Goal: Information Seeking & Learning: Compare options

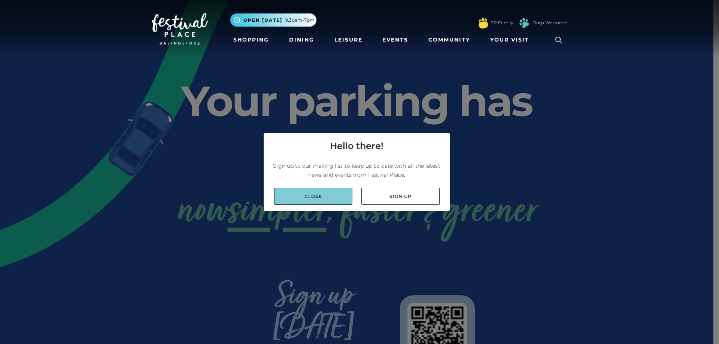
drag, startPoint x: 0, startPoint y: 0, endPoint x: 323, endPoint y: 193, distance: 376.2
click at [320, 193] on link "Close" at bounding box center [313, 196] width 78 height 17
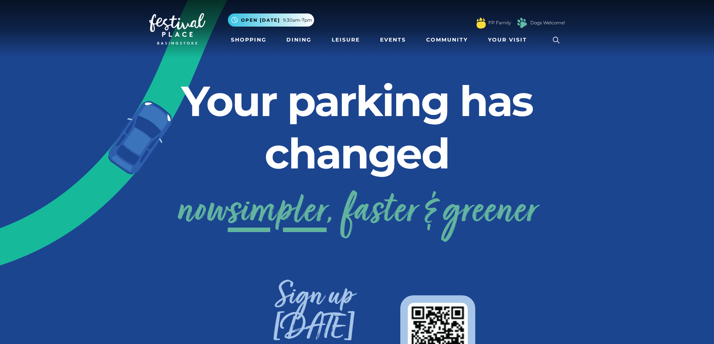
click at [298, 32] on li "Dining" at bounding box center [298, 39] width 31 height 17
click at [298, 37] on link "Dining" at bounding box center [298, 40] width 31 height 14
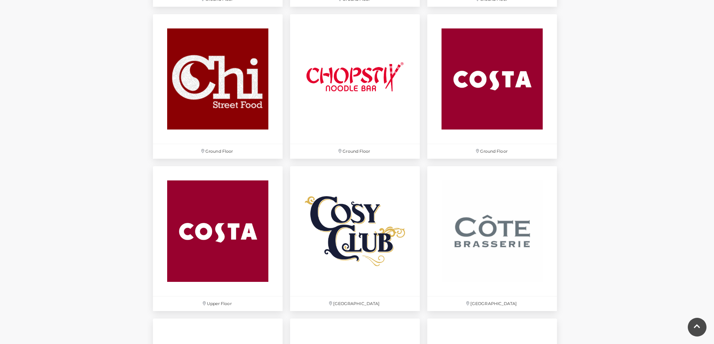
scroll to position [1011, 0]
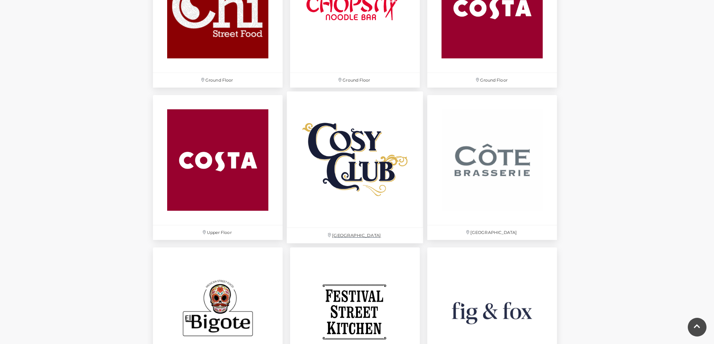
click at [360, 190] on img at bounding box center [355, 160] width 136 height 136
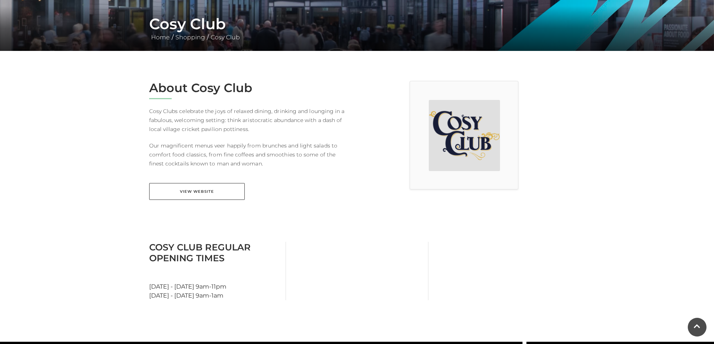
scroll to position [150, 0]
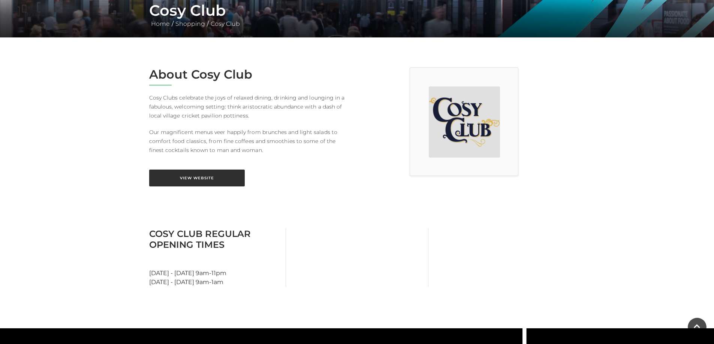
click at [207, 176] on link "View Website" at bounding box center [197, 178] width 96 height 17
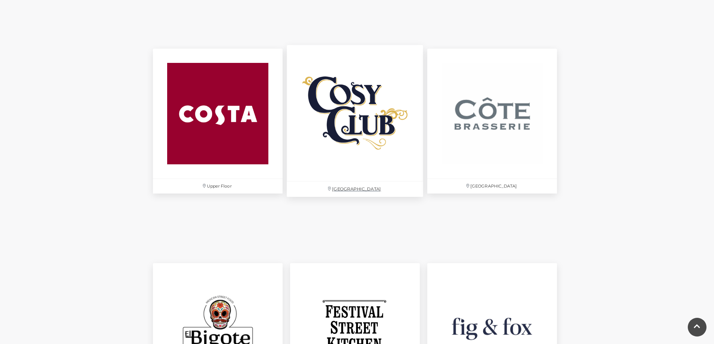
scroll to position [1311, 0]
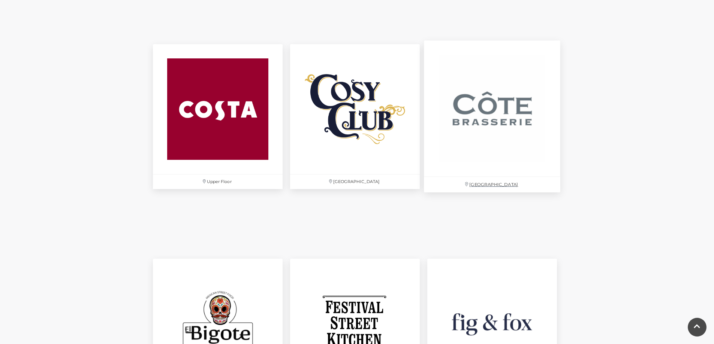
click at [499, 182] on p "[GEOGRAPHIC_DATA]" at bounding box center [492, 184] width 136 height 15
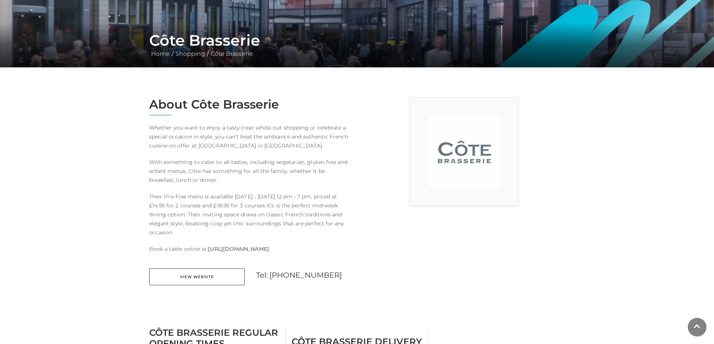
scroll to position [150, 0]
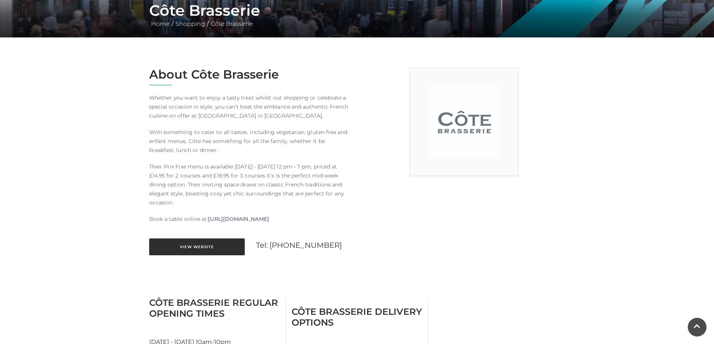
click at [196, 248] on link "View Website" at bounding box center [197, 247] width 96 height 17
click at [212, 246] on link "View Website" at bounding box center [197, 247] width 96 height 17
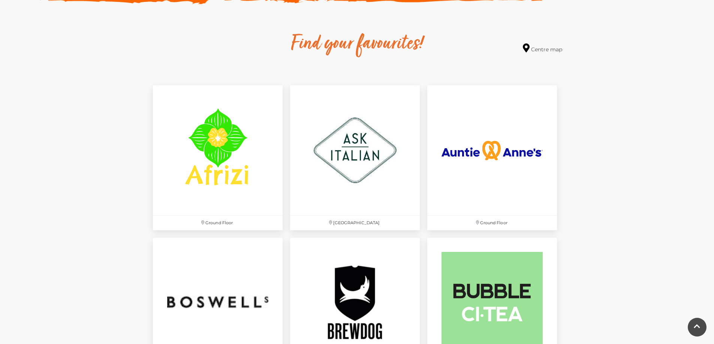
scroll to position [412, 0]
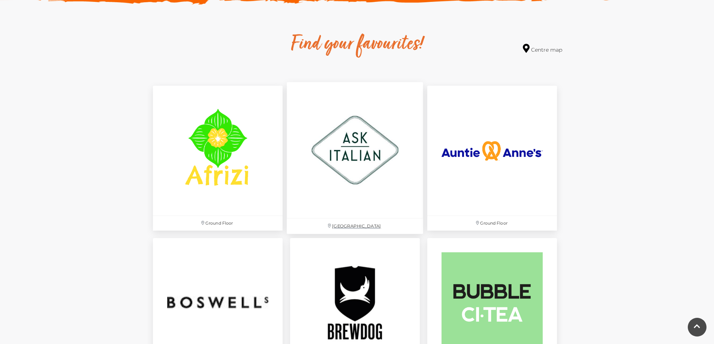
click at [359, 226] on p "[GEOGRAPHIC_DATA]" at bounding box center [355, 226] width 136 height 15
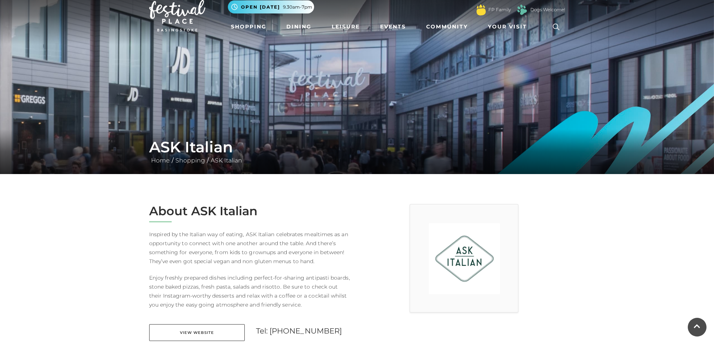
scroll to position [150, 0]
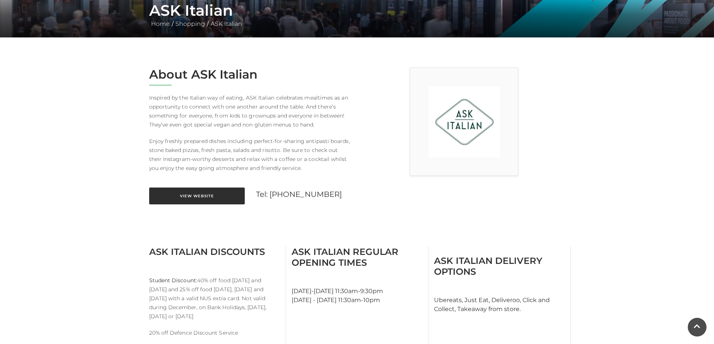
click at [215, 199] on link "View Website" at bounding box center [197, 196] width 96 height 17
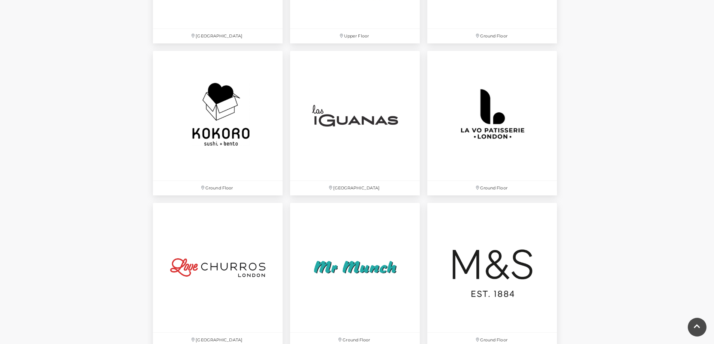
scroll to position [1686, 0]
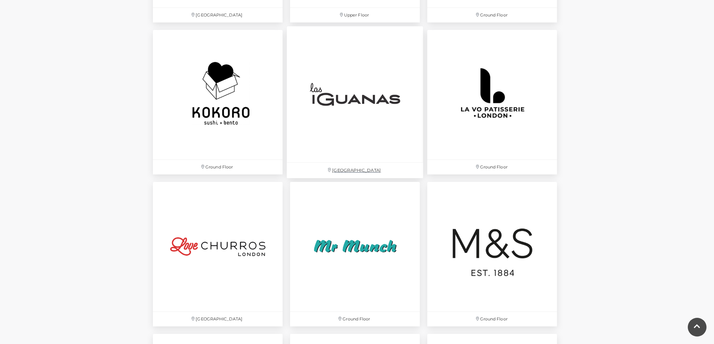
click at [365, 169] on p "Festival Square" at bounding box center [355, 170] width 136 height 15
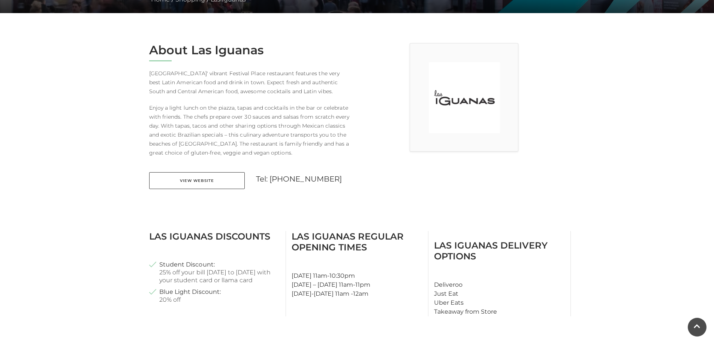
scroll to position [187, 0]
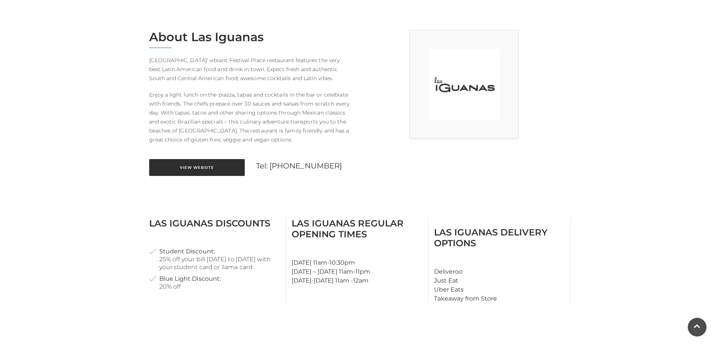
click at [195, 163] on link "View Website" at bounding box center [197, 167] width 96 height 17
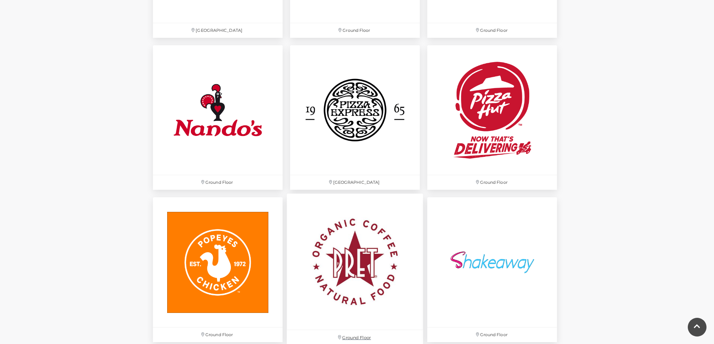
scroll to position [1985, 0]
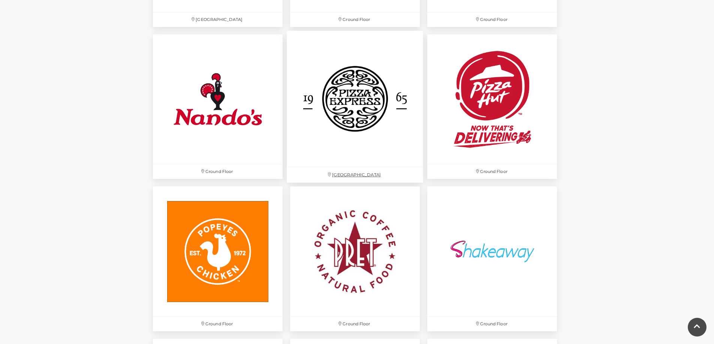
click at [350, 172] on p "[GEOGRAPHIC_DATA]" at bounding box center [355, 174] width 136 height 15
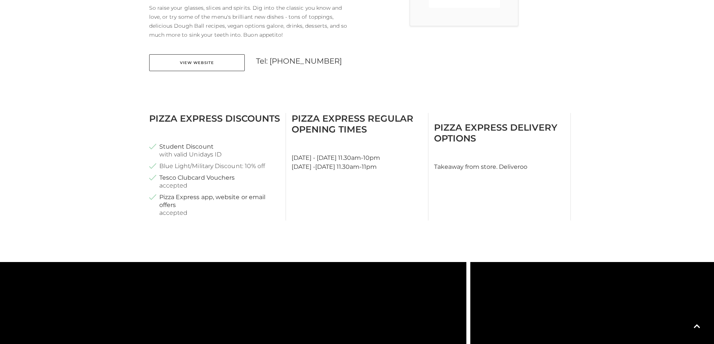
scroll to position [187, 0]
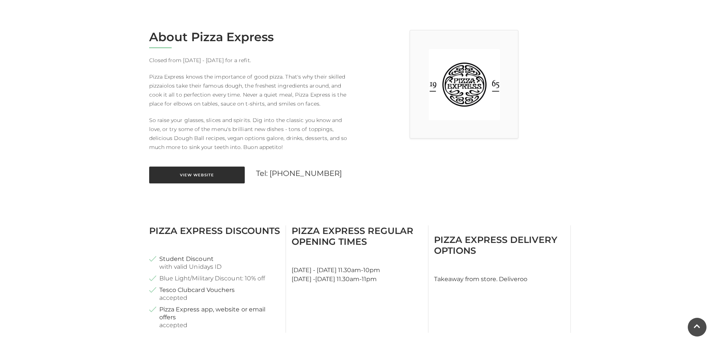
click at [199, 176] on link "View Website" at bounding box center [197, 175] width 96 height 17
